Goal: Navigation & Orientation: Find specific page/section

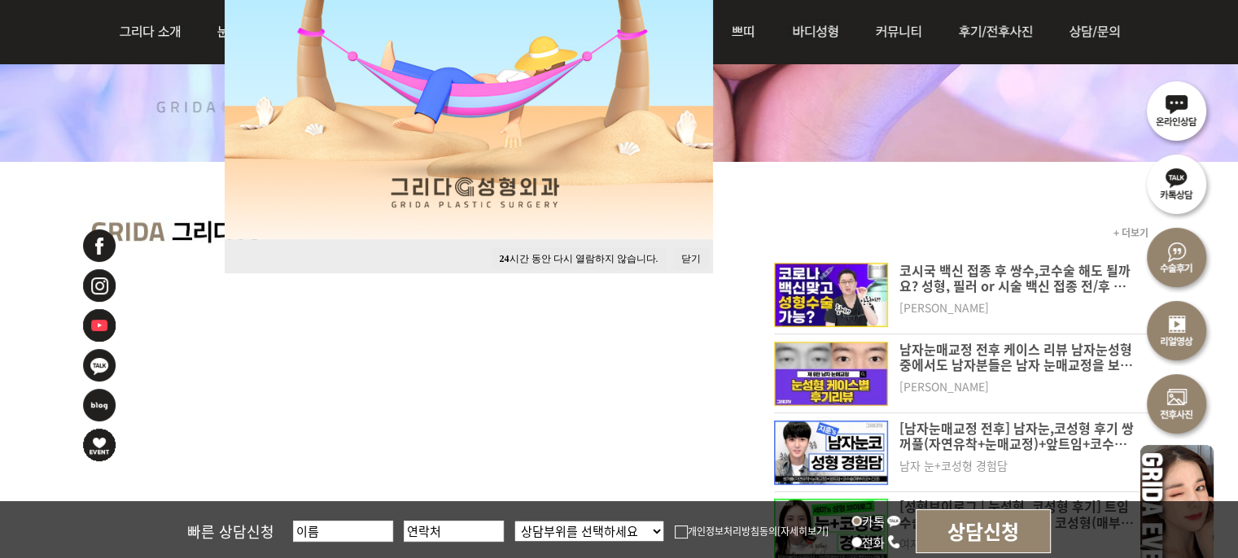
scroll to position [570, 0]
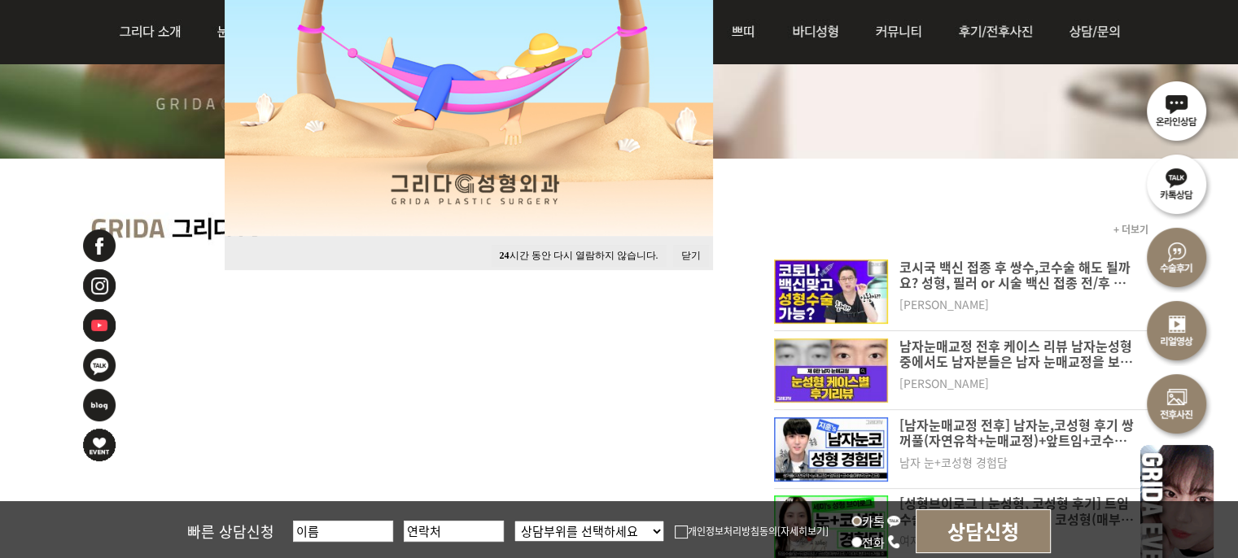
click at [601, 254] on button "24 시간 동안 다시 열람하지 않습니다." at bounding box center [578, 256] width 175 height 22
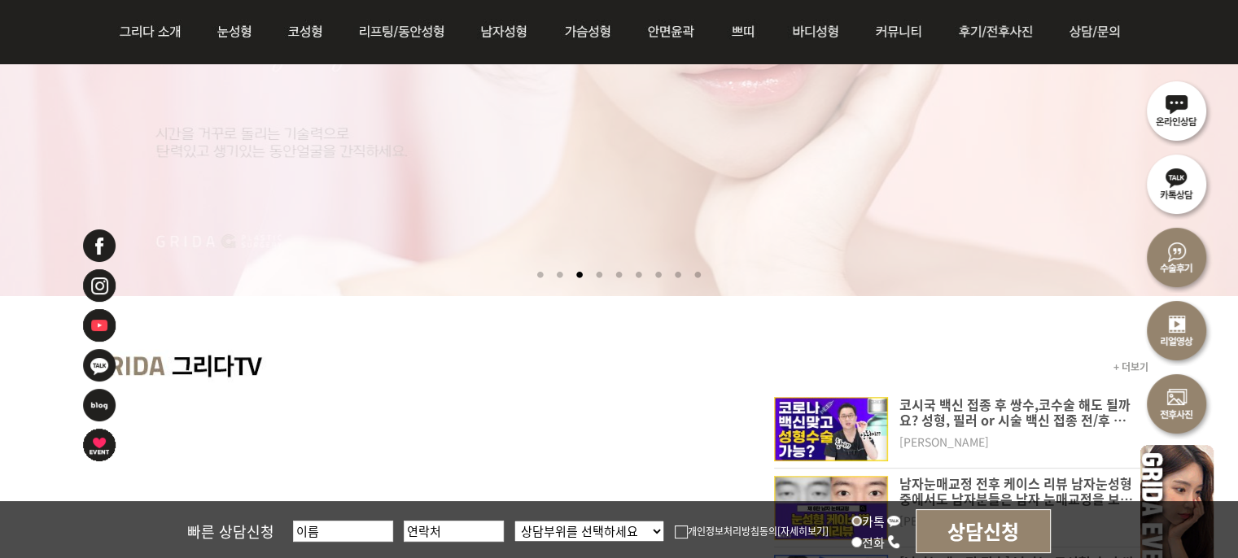
scroll to position [244, 0]
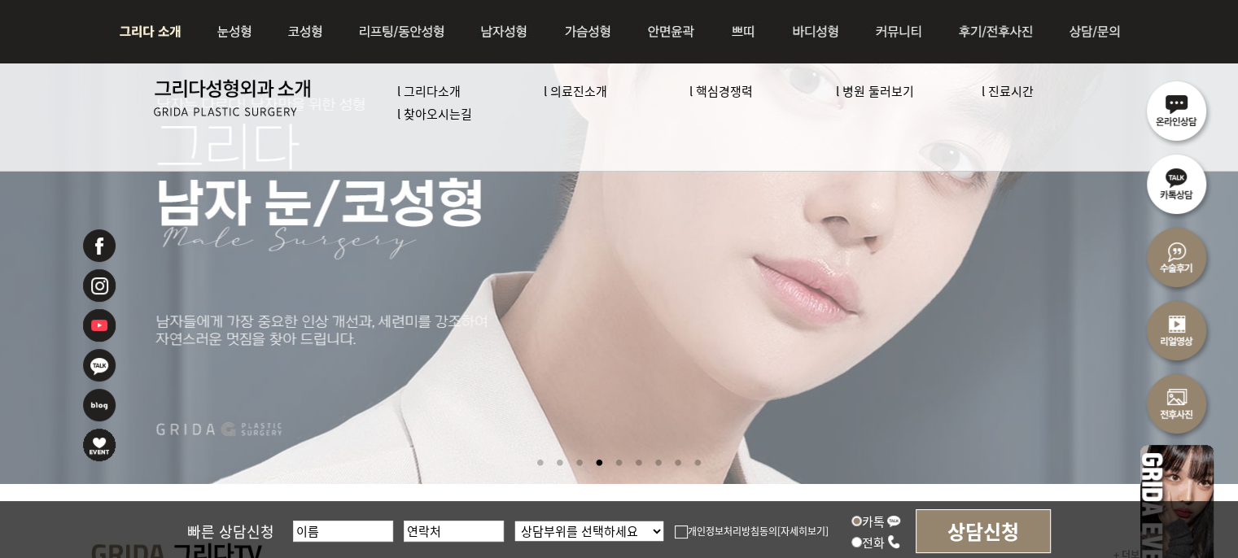
click at [564, 90] on link "l 의료진소개" at bounding box center [575, 90] width 63 height 17
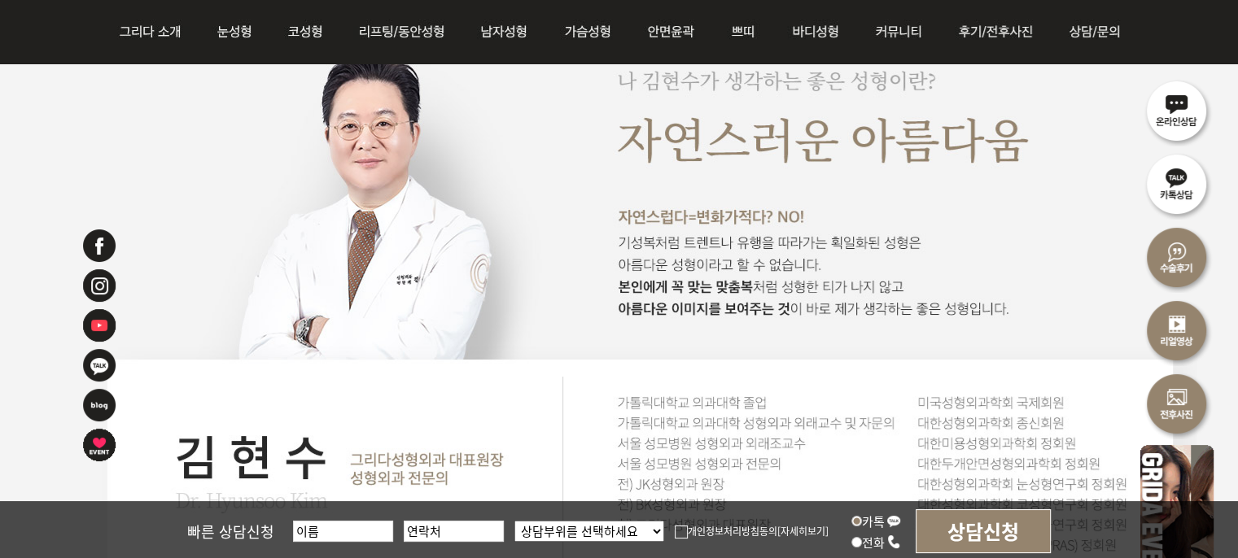
scroll to position [1465, 0]
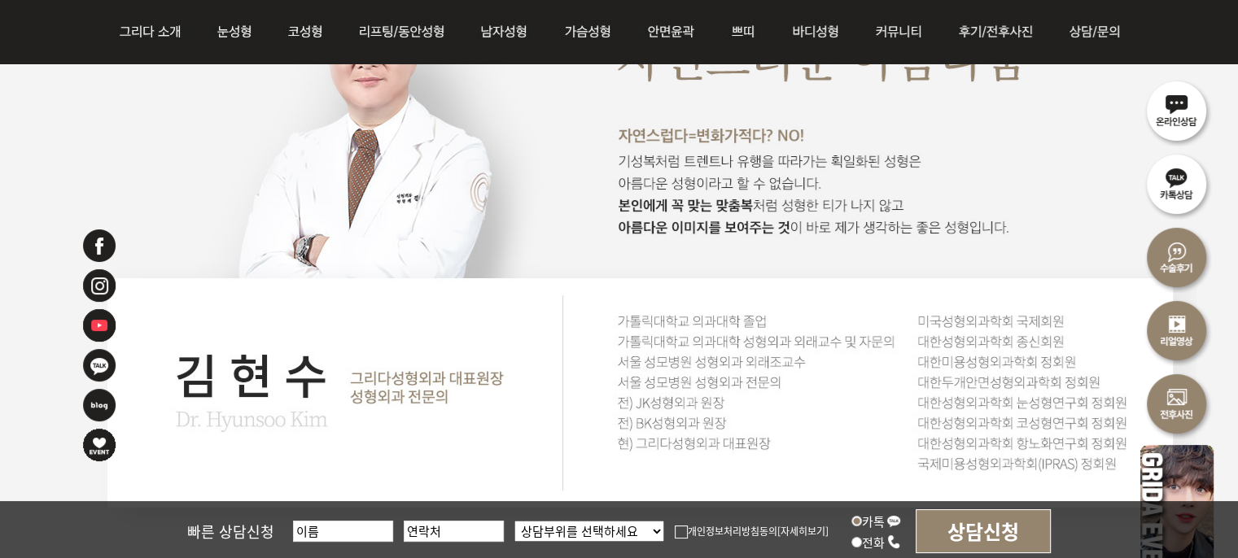
click at [325, 455] on img at bounding box center [640, 221] width 1111 height 684
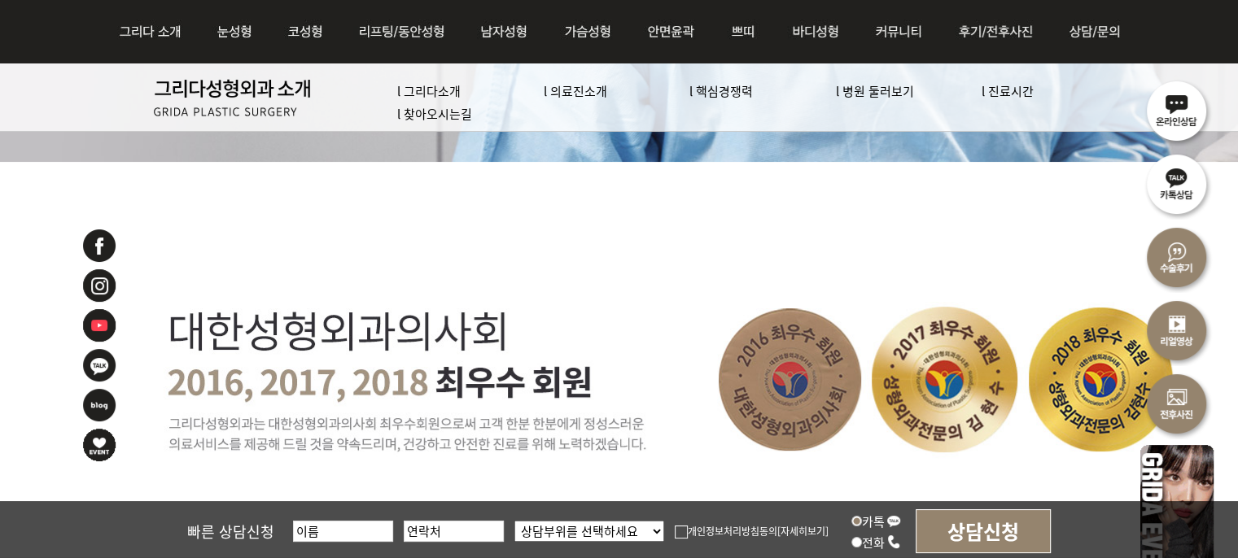
scroll to position [732, 0]
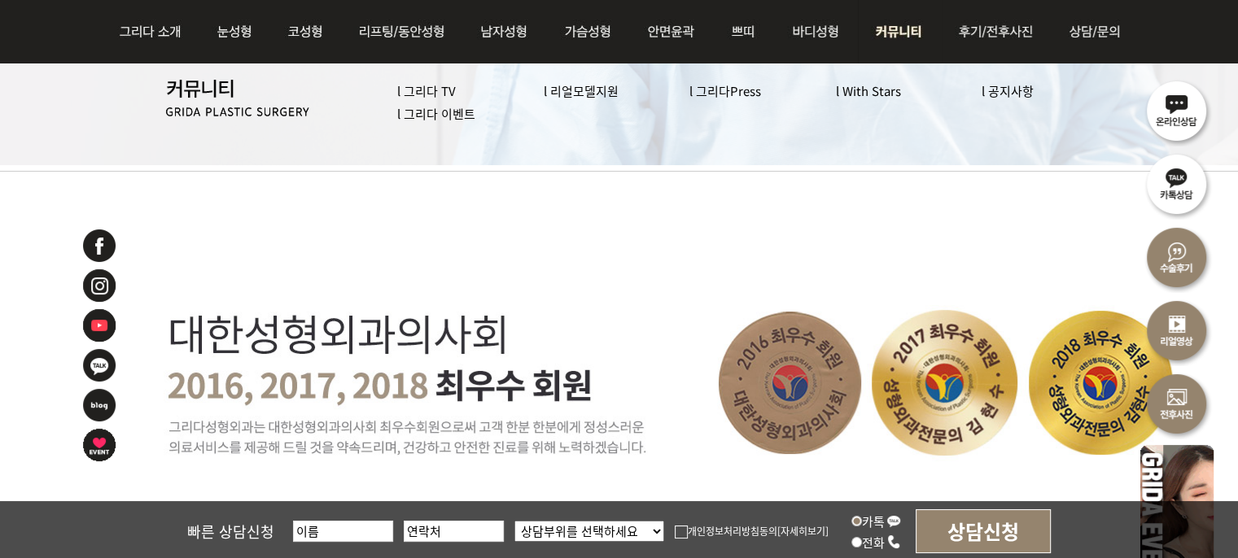
click at [1007, 88] on link "l 공지사항" at bounding box center [1007, 90] width 52 height 17
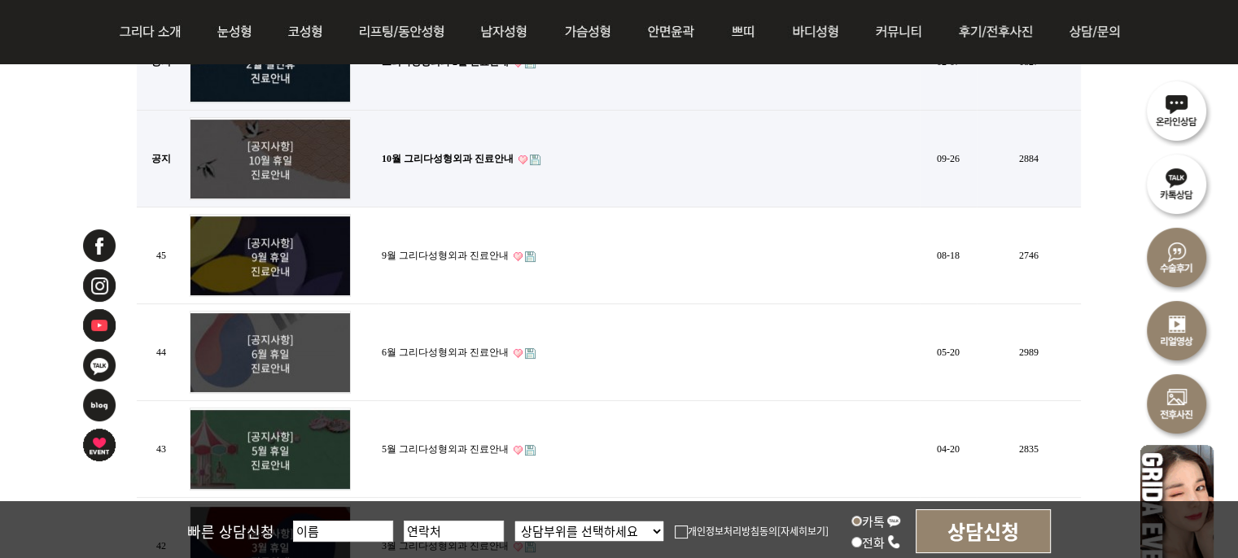
scroll to position [407, 0]
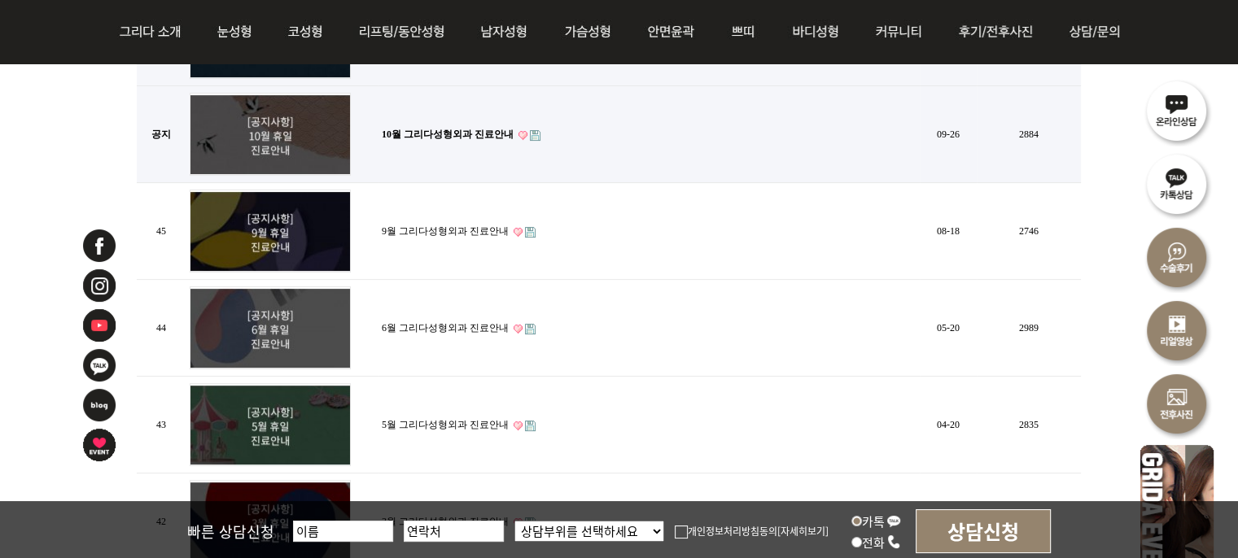
click at [440, 225] on link "9월 그리다성형외과 진료안내" at bounding box center [445, 230] width 127 height 11
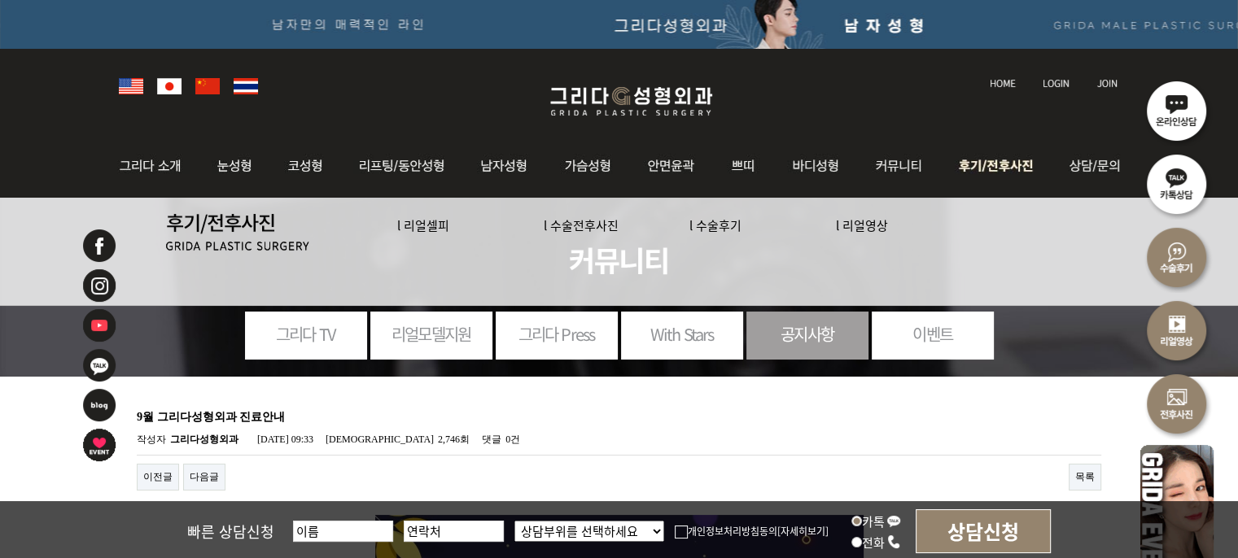
click at [723, 224] on link "l 수술후기" at bounding box center [715, 224] width 52 height 17
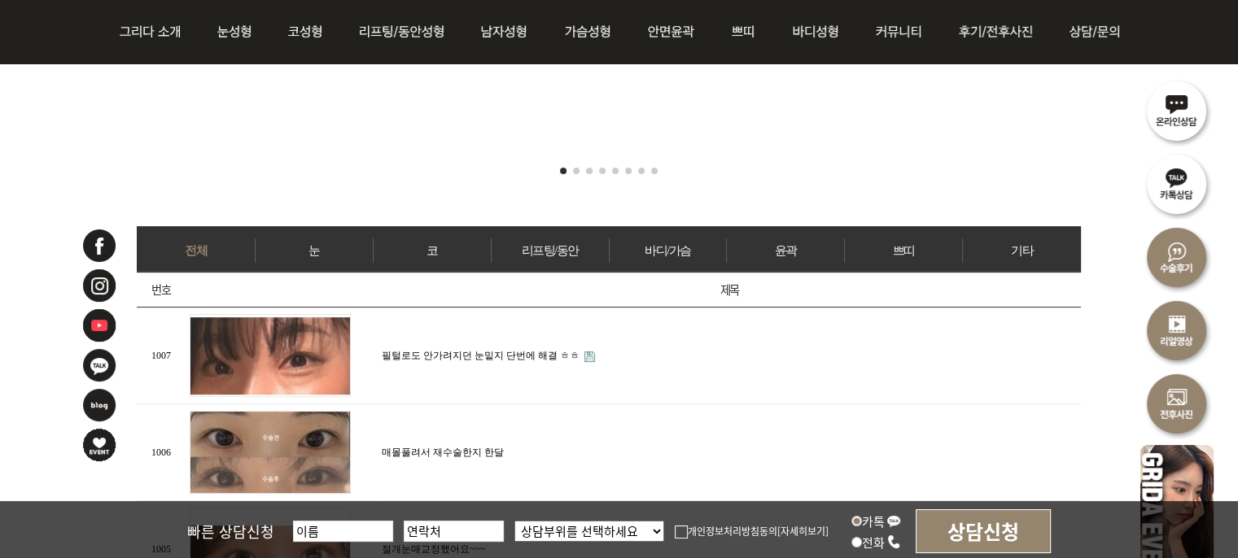
scroll to position [570, 0]
